Goal: Transaction & Acquisition: Purchase product/service

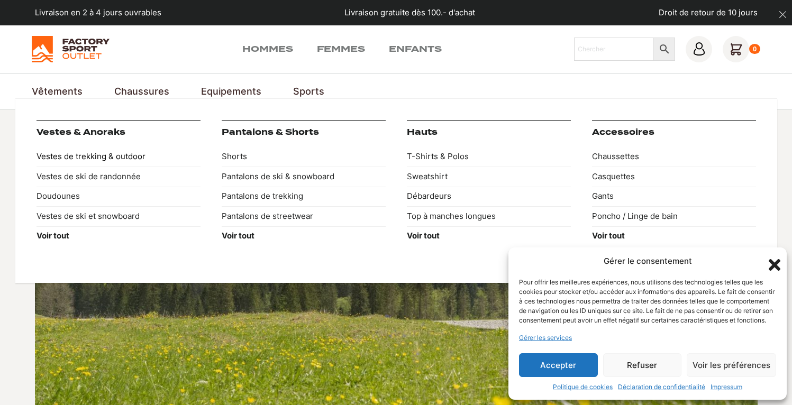
click at [106, 151] on link "Vestes de trekking & outdoor" at bounding box center [118, 157] width 164 height 20
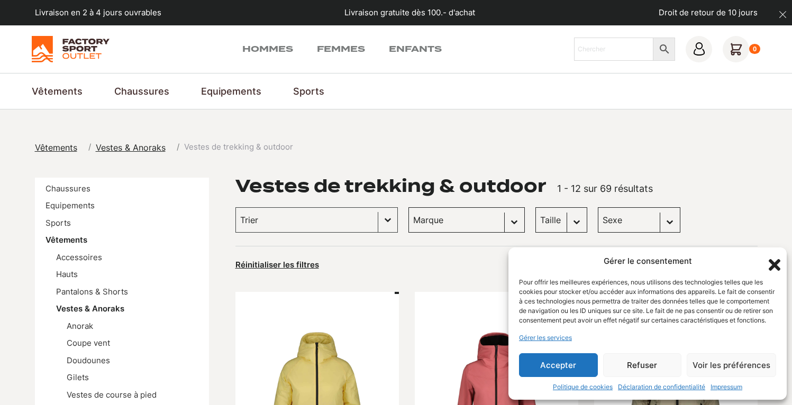
scroll to position [212, 0]
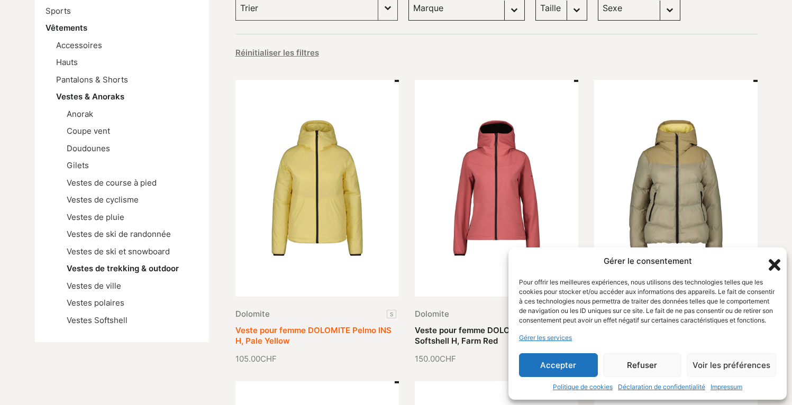
click at [311, 325] on link "Veste pour femme DOLOMITE Pelmo INS H, Pale Yellow" at bounding box center [313, 335] width 156 height 21
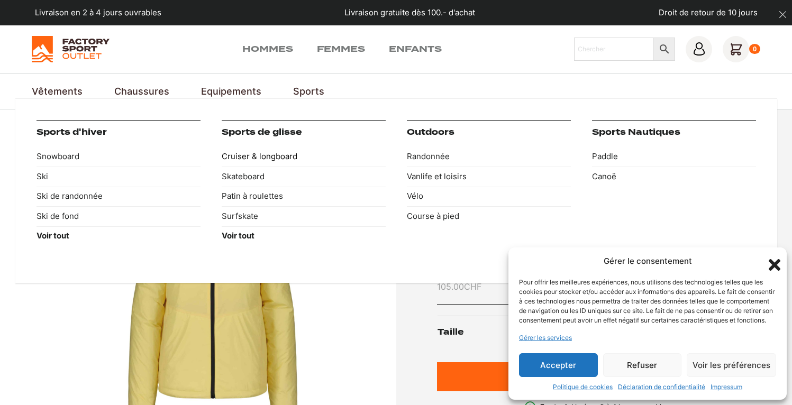
click at [272, 159] on link "Cruiser & longboard" at bounding box center [304, 157] width 164 height 20
